Goal: Task Accomplishment & Management: Complete application form

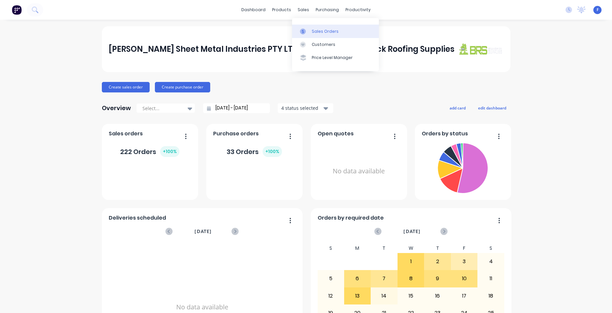
click at [322, 28] on div "Sales Orders" at bounding box center [325, 31] width 27 height 6
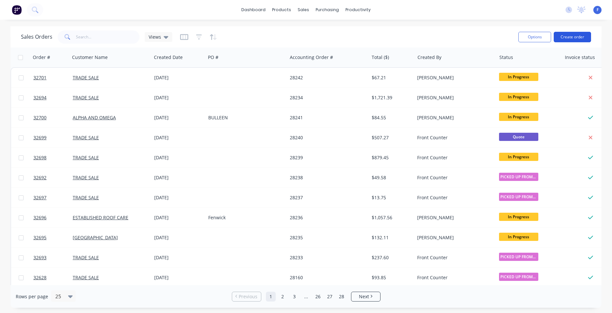
click at [568, 39] on button "Create order" at bounding box center [571, 37] width 37 height 10
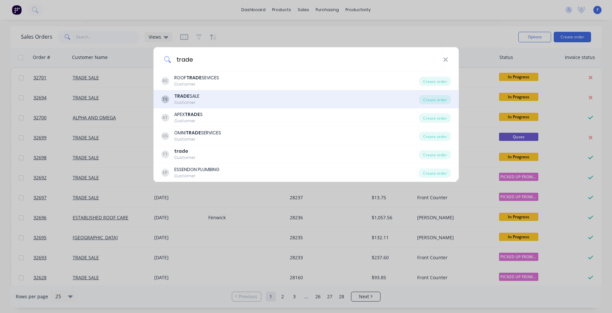
type input "trade"
click at [223, 96] on div "TS TRADE SALE Customer" at bounding box center [290, 99] width 258 height 13
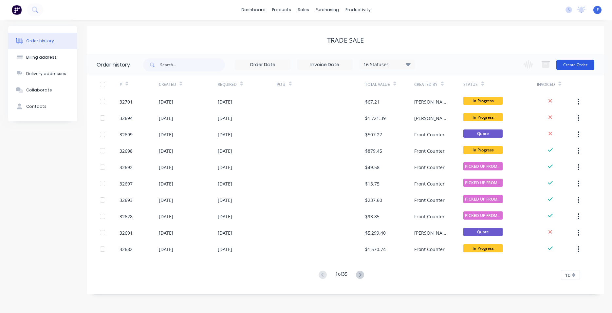
click at [562, 65] on button "Create Order" at bounding box center [575, 65] width 38 height 10
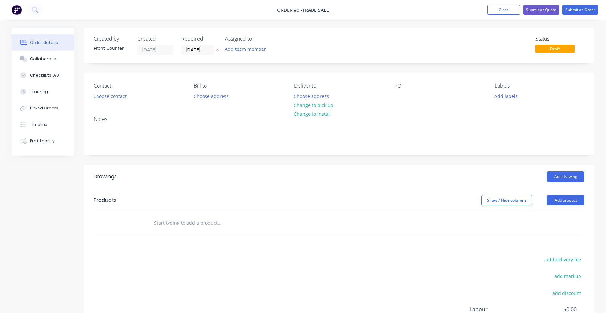
click at [163, 223] on input "text" at bounding box center [219, 222] width 131 height 13
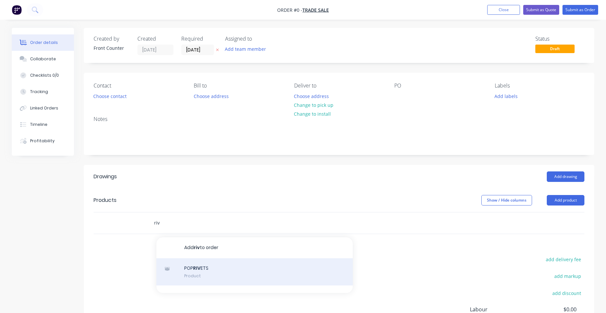
type input "riv"
click at [226, 273] on div "POP RIV ETS Product" at bounding box center [254, 271] width 196 height 27
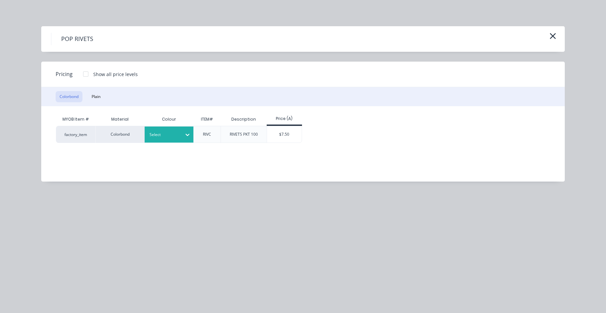
click at [182, 130] on div at bounding box center [188, 134] width 12 height 10
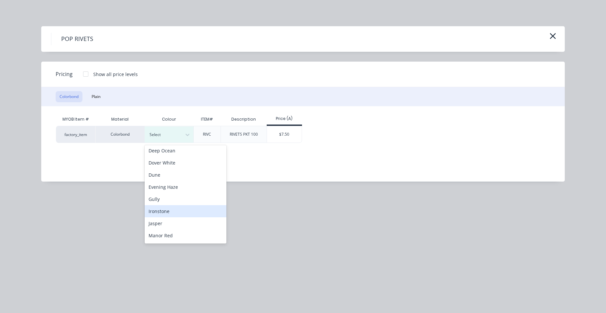
scroll to position [37, 0]
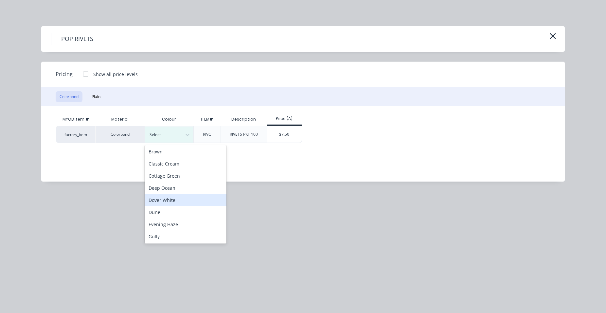
click at [181, 197] on div "Dover White" at bounding box center [186, 200] width 82 height 12
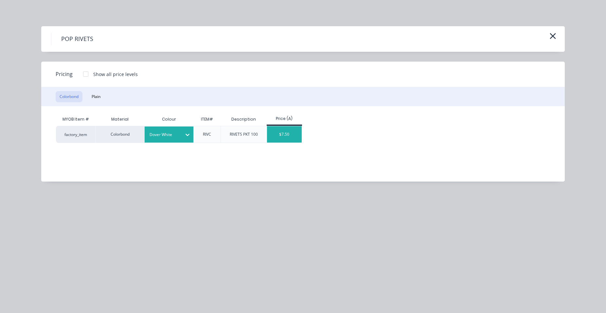
click at [285, 137] on div "$7.50" at bounding box center [284, 134] width 35 height 16
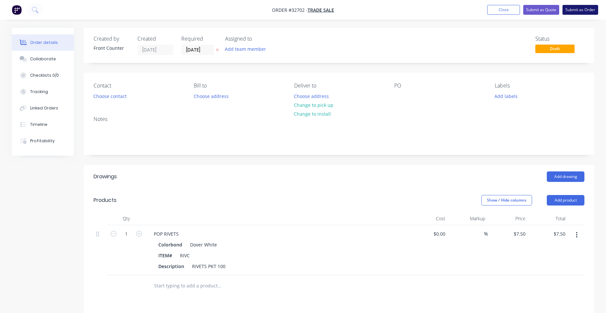
click at [574, 10] on button "Submit as Order" at bounding box center [581, 10] width 36 height 10
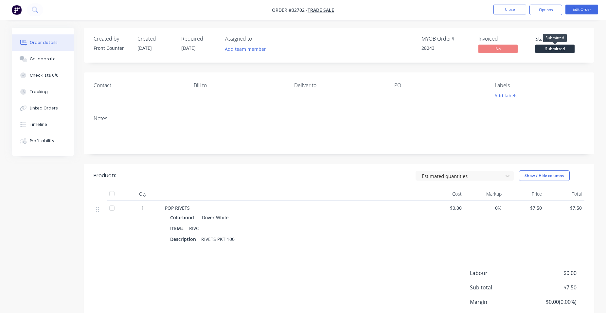
click at [554, 49] on span "Submitted" at bounding box center [554, 49] width 39 height 8
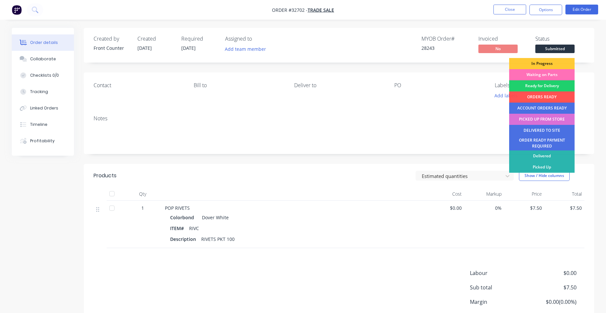
click at [556, 120] on div "PICKED UP FROM STORE" at bounding box center [541, 119] width 65 height 11
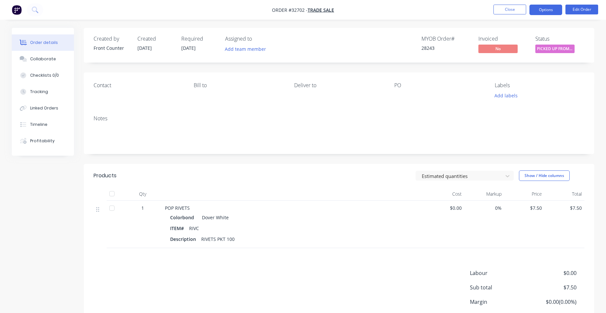
click at [543, 11] on button "Options" at bounding box center [546, 10] width 33 height 10
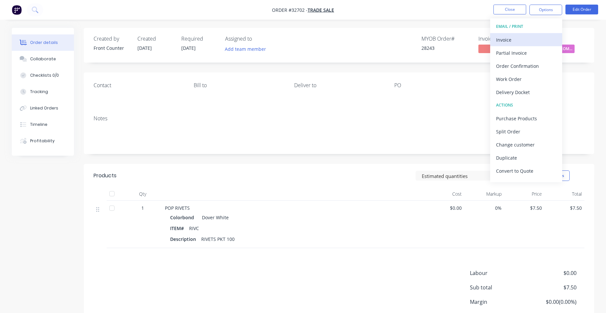
click at [533, 41] on div "Invoice" at bounding box center [526, 39] width 60 height 9
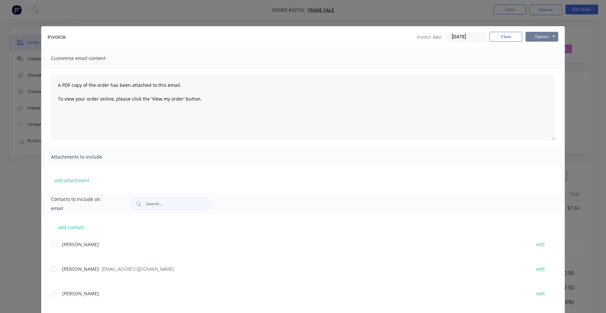
click at [547, 36] on button "Options" at bounding box center [542, 37] width 33 height 10
click at [546, 56] on button "Print" at bounding box center [547, 59] width 42 height 11
click at [510, 40] on button "Close" at bounding box center [506, 37] width 33 height 10
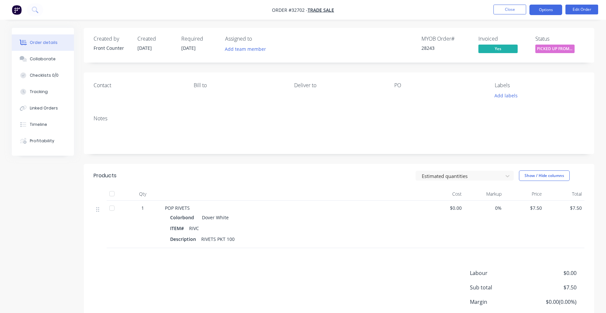
click at [540, 9] on button "Options" at bounding box center [546, 10] width 33 height 10
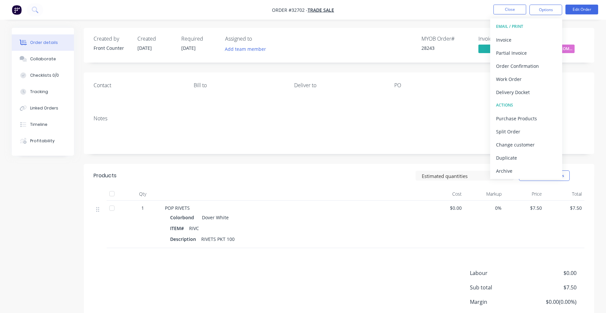
click at [576, 104] on div "Contact [PERSON_NAME] to Deliver to PO Labels Add labels" at bounding box center [339, 91] width 511 height 38
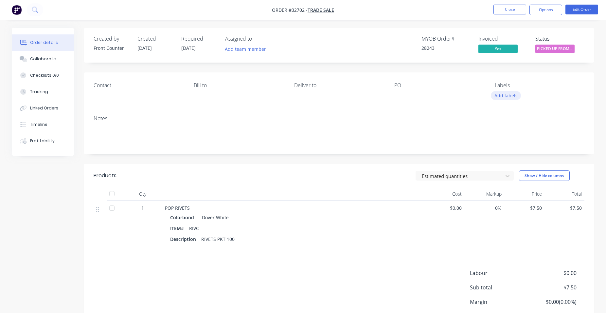
click at [516, 95] on button "Add labels" at bounding box center [506, 95] width 30 height 9
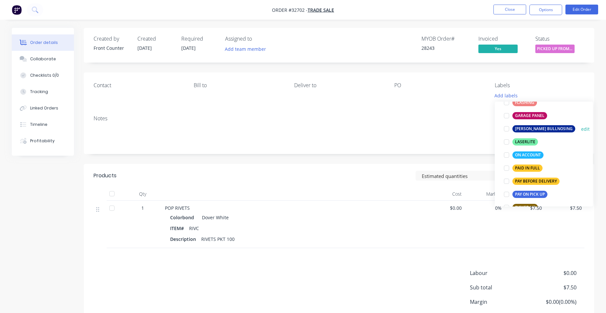
scroll to position [187, 0]
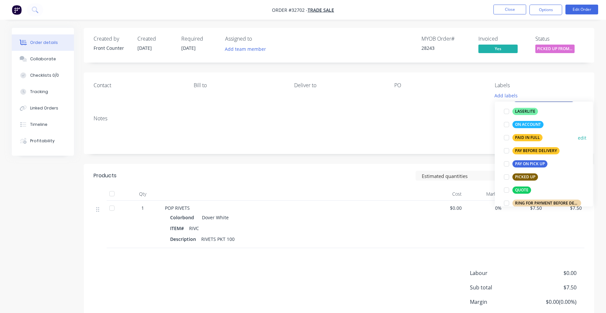
click at [523, 136] on div "PAID IN FULL" at bounding box center [528, 137] width 30 height 7
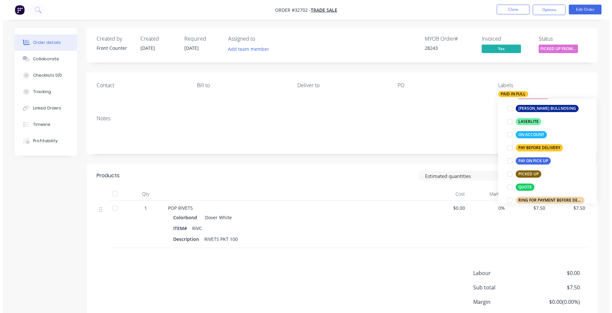
scroll to position [16, 0]
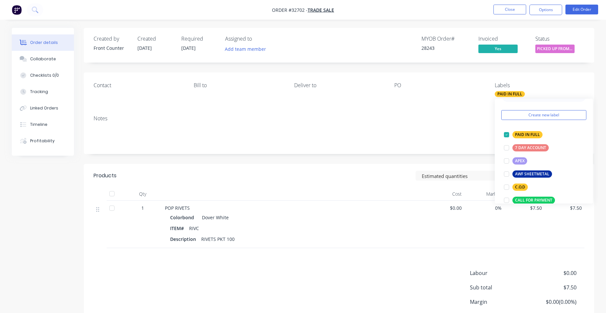
click at [395, 103] on div "Contact [PERSON_NAME] to Deliver to PO Labels PAID IN FULL" at bounding box center [339, 91] width 511 height 38
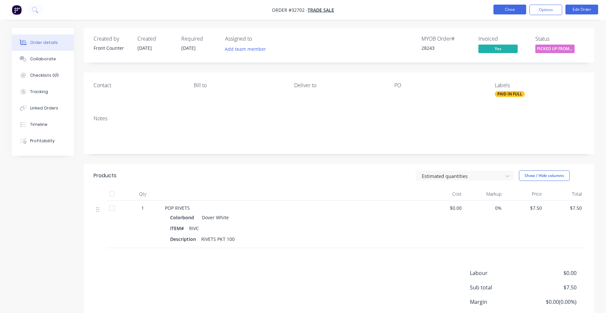
click at [521, 10] on button "Close" at bounding box center [510, 10] width 33 height 10
